Goal: Check status: Check status

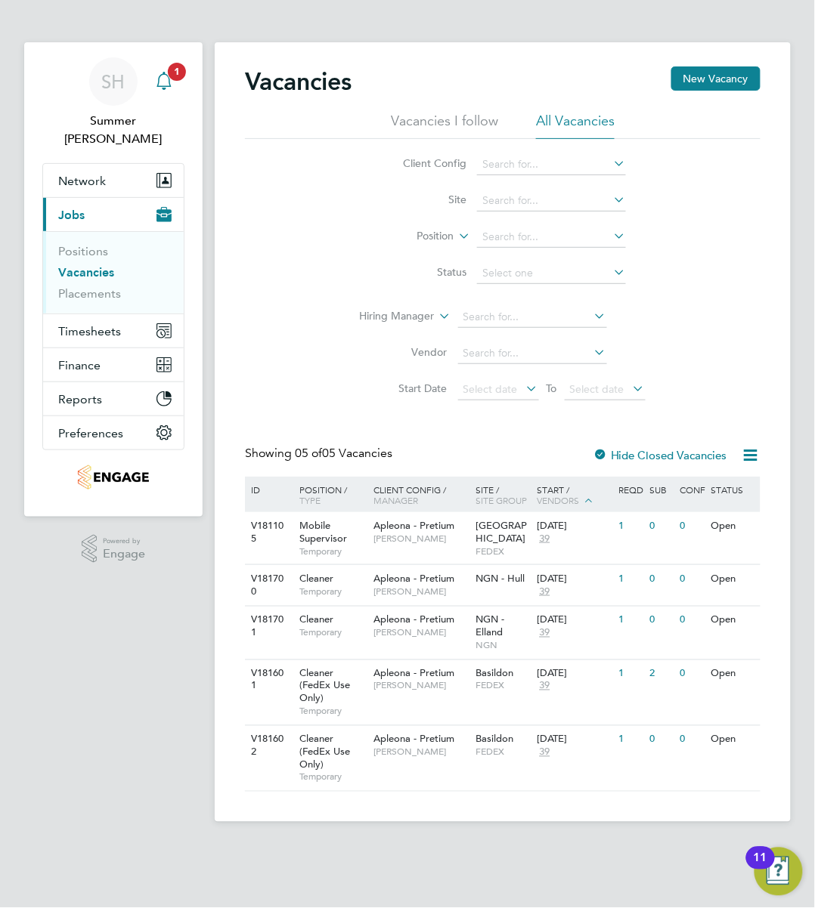
click at [170, 91] on div "Main navigation" at bounding box center [164, 81] width 30 height 30
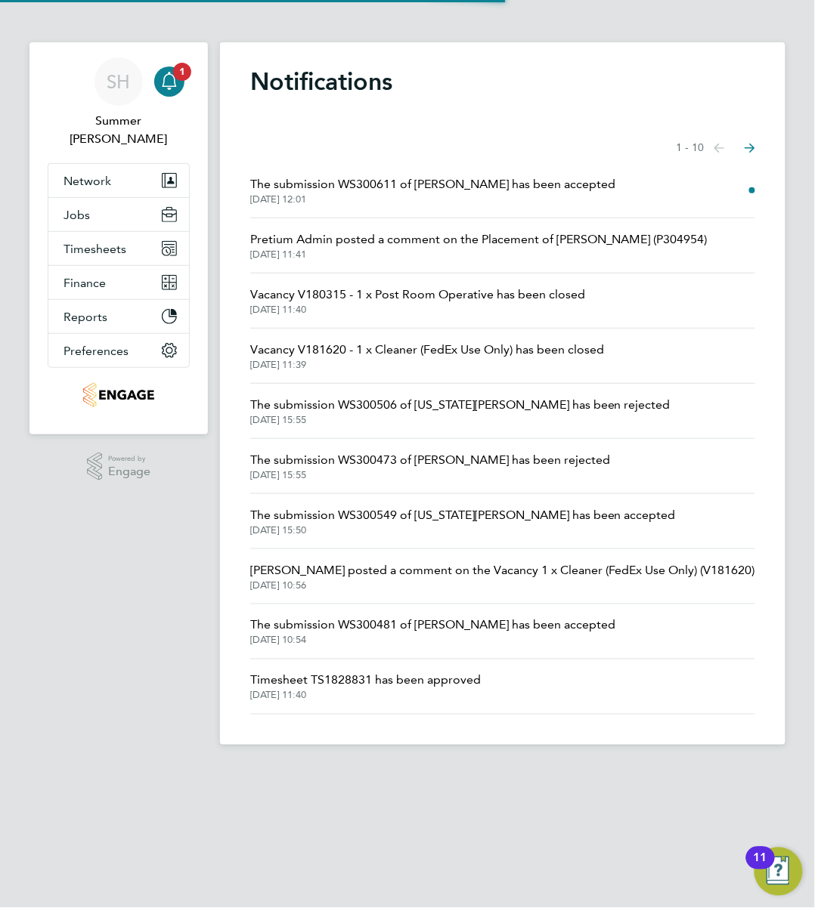
click at [497, 178] on span "The submission WS300611 of [PERSON_NAME] has been accepted" at bounding box center [432, 184] width 365 height 18
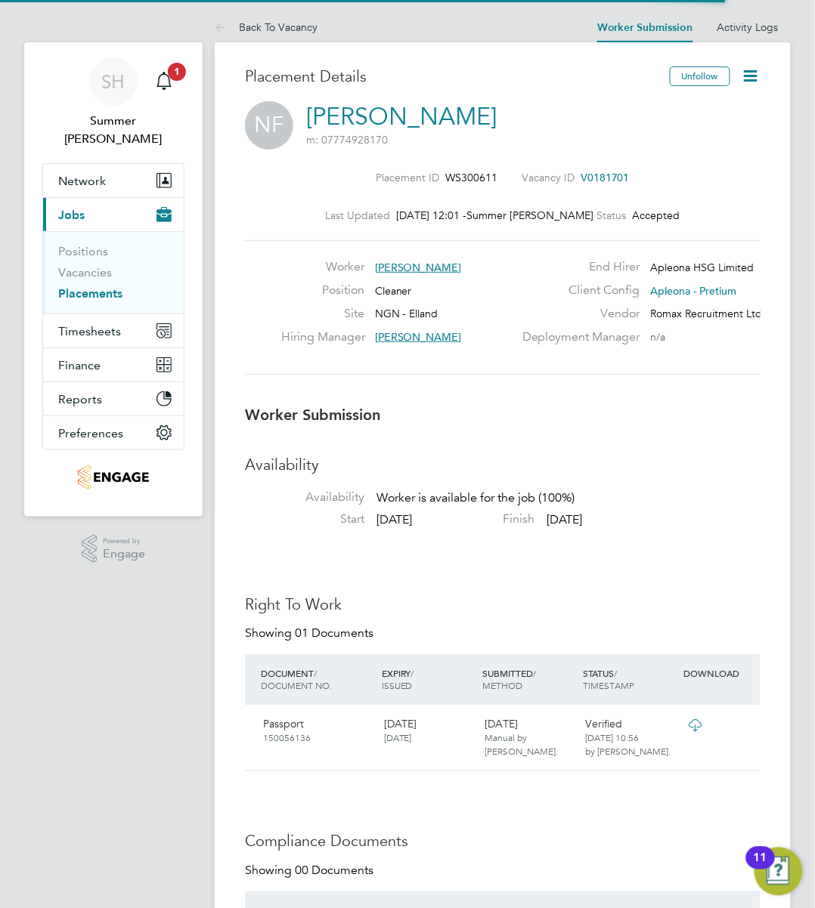
click at [750, 68] on icon at bounding box center [750, 75] width 19 height 19
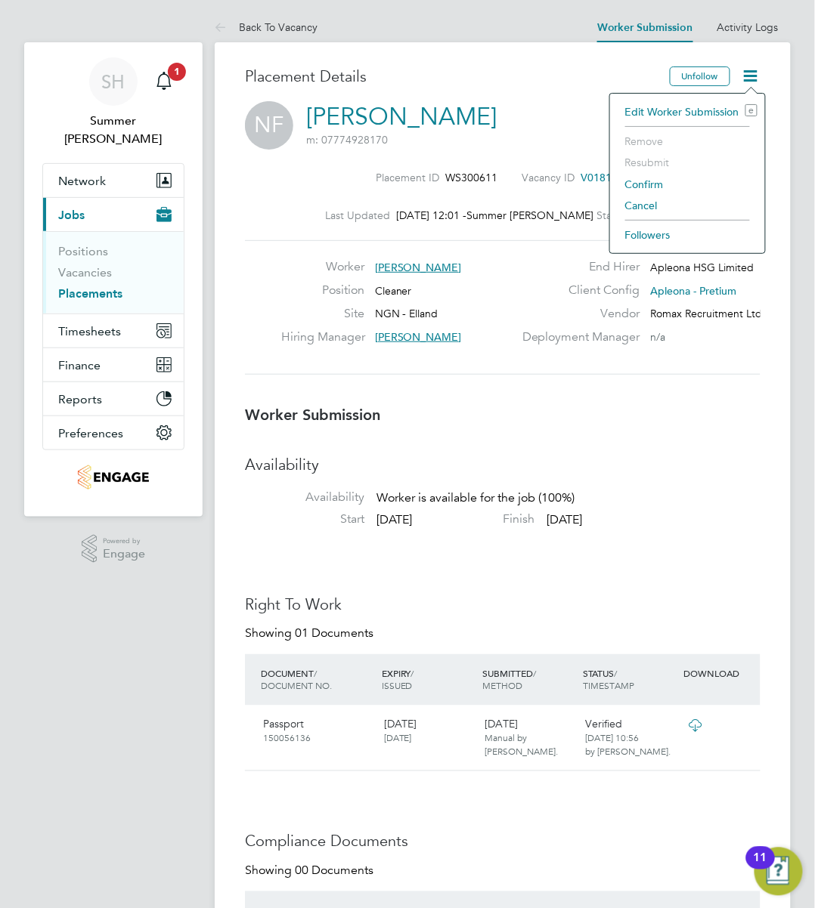
click at [641, 181] on li "Confirm" at bounding box center [687, 184] width 140 height 21
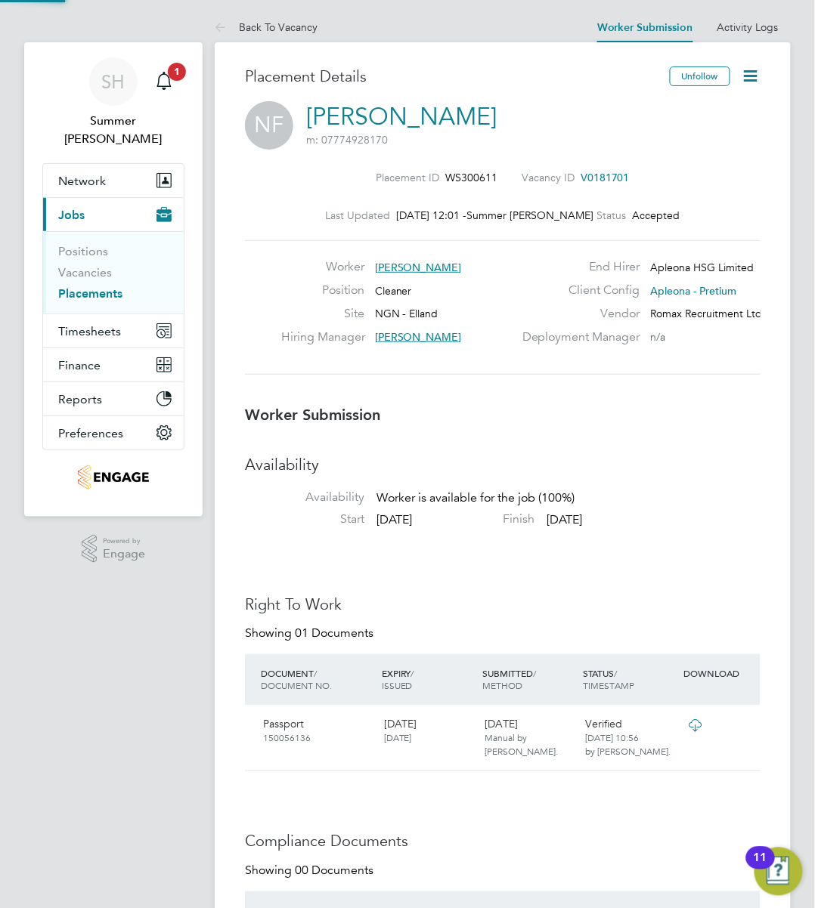
click at [676, 402] on div "Placement Details Unfollow NF [PERSON_NAME] m: 07774928170 Placement ID WS30061…" at bounding box center [502, 885] width 515 height 1639
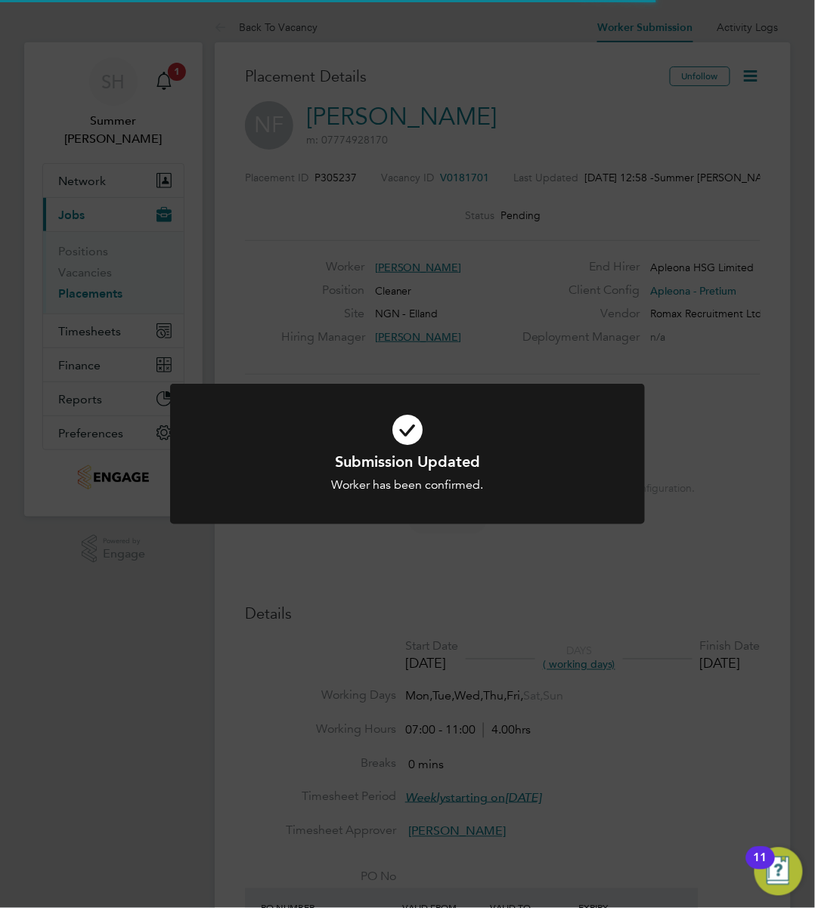
scroll to position [15, 74]
click at [313, 417] on icon at bounding box center [407, 429] width 393 height 59
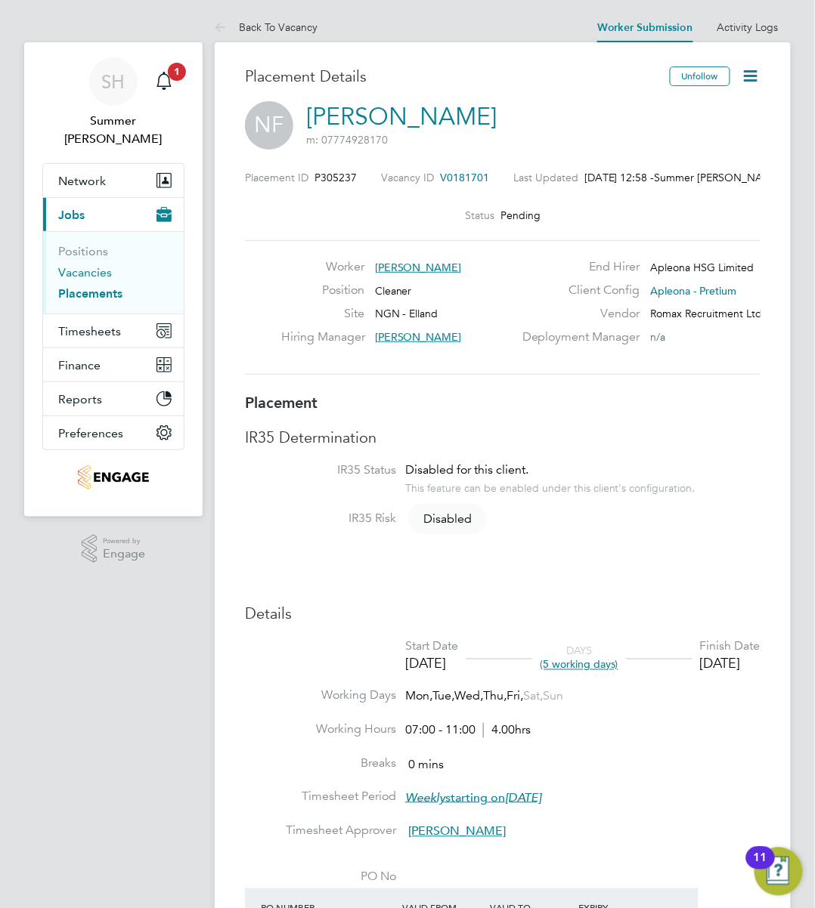
click at [106, 265] on link "Vacancies" at bounding box center [85, 272] width 54 height 14
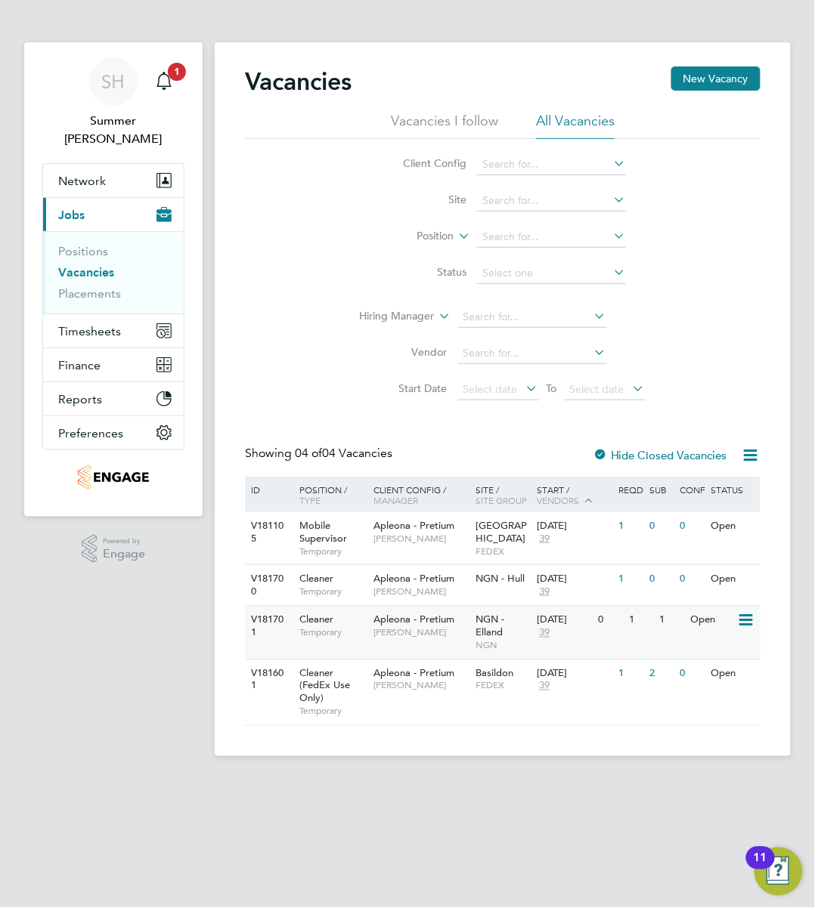
click at [468, 645] on div "Apleona - Pretium [PERSON_NAME]" at bounding box center [421, 626] width 102 height 39
